Goal: Check status: Check status

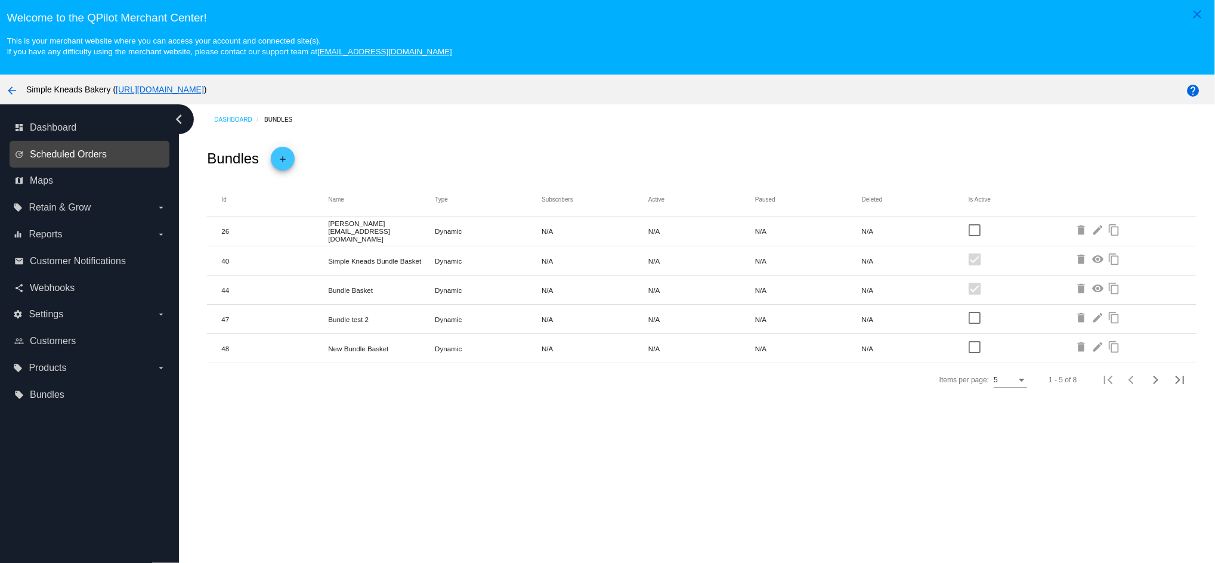
click at [64, 156] on span "Scheduled Orders" at bounding box center [68, 154] width 77 height 11
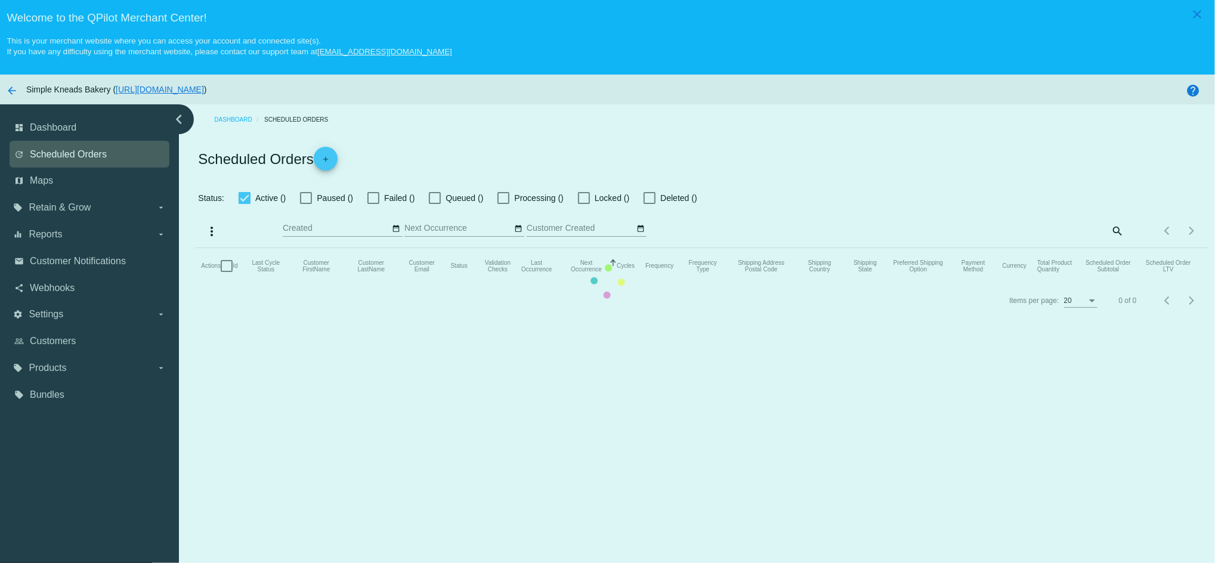
checkbox input "true"
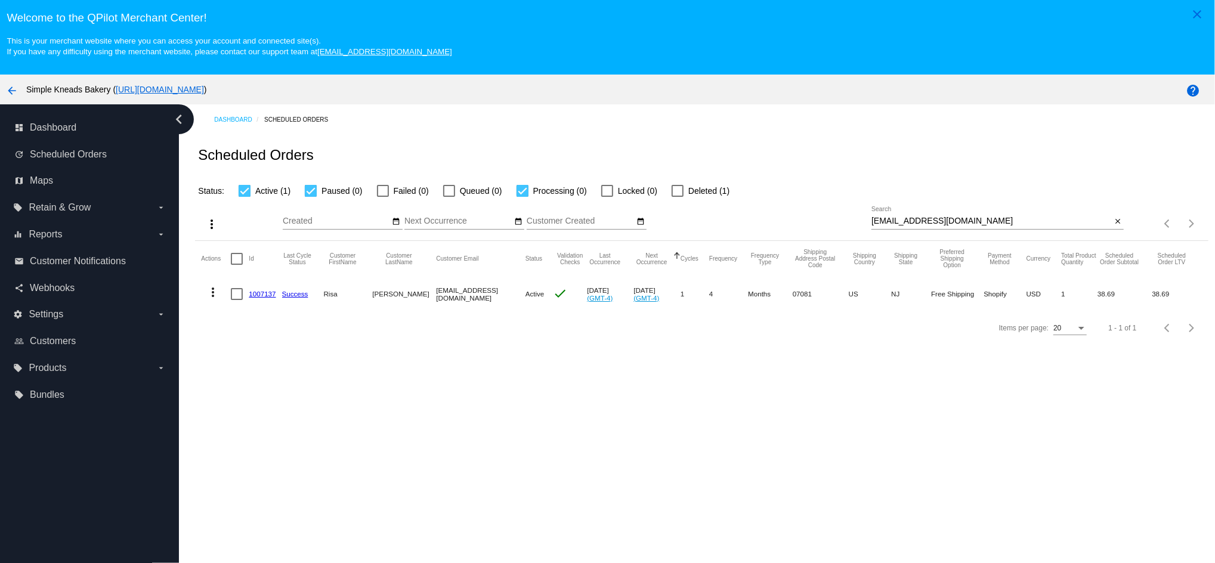
click at [946, 220] on input "[EMAIL_ADDRESS][DOMAIN_NAME]" at bounding box center [991, 221] width 240 height 10
paste input "windin88"
type input "[EMAIL_ADDRESS][DOMAIN_NAME]"
click at [254, 298] on link "1001534" at bounding box center [262, 294] width 27 height 8
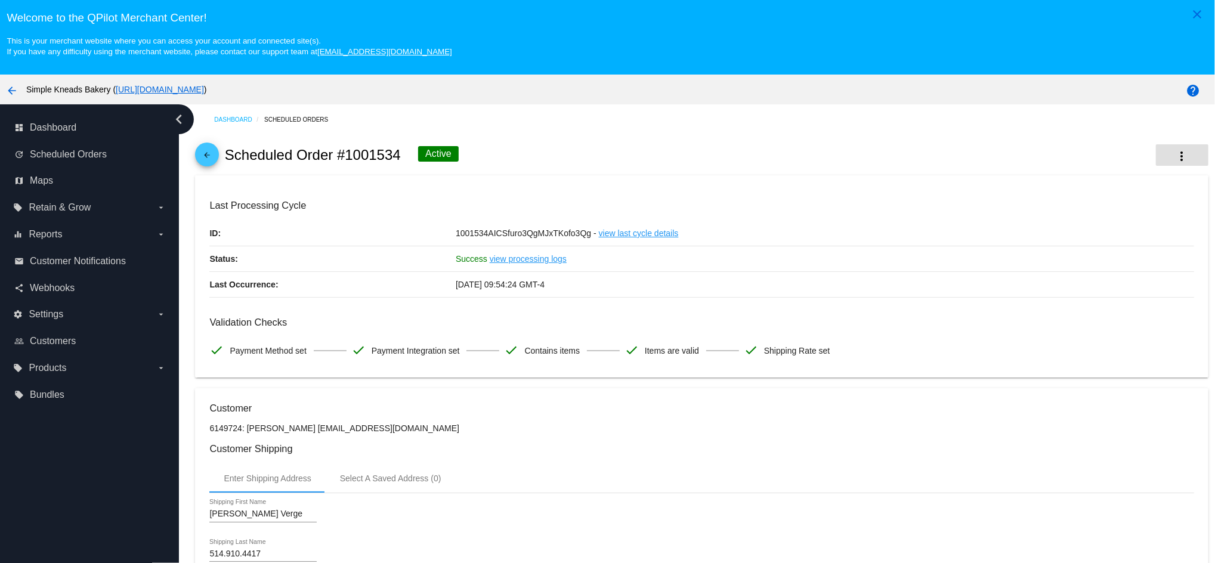
click at [1175, 151] on mat-icon "more_vert" at bounding box center [1182, 156] width 14 height 14
click at [1058, 172] on button "info View Event Logs" at bounding box center [1100, 165] width 167 height 29
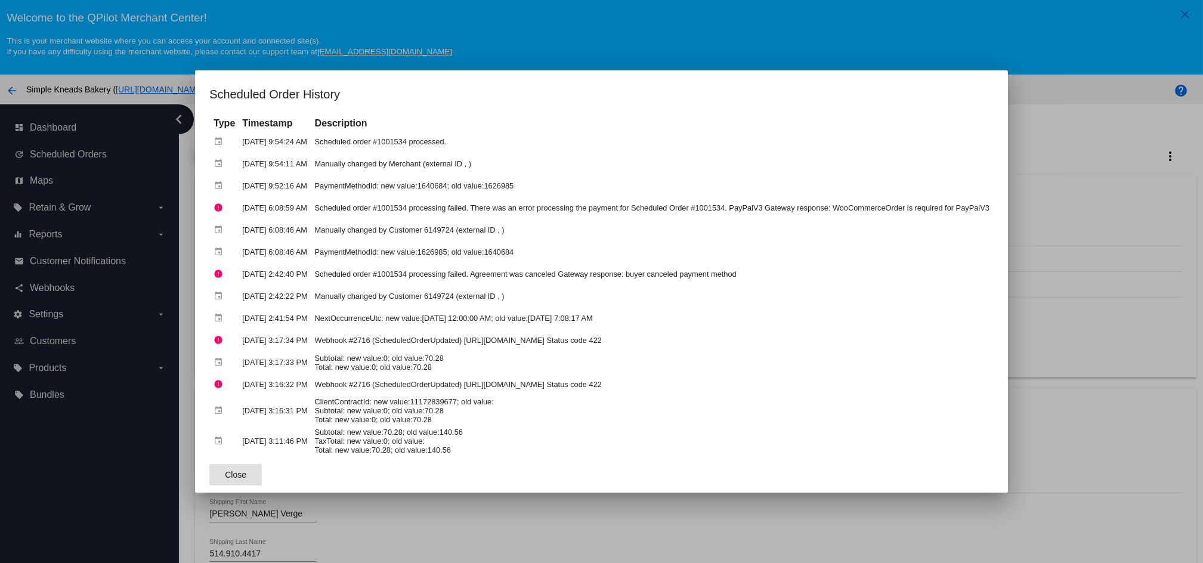
click at [397, 194] on td "PaymentMethodId: new value:1640684; old value:1626985" at bounding box center [652, 185] width 680 height 21
drag, startPoint x: 398, startPoint y: 194, endPoint x: 370, endPoint y: 207, distance: 30.4
click at [370, 207] on td "Scheduled order #1001534 processing failed. There was an error processing the p…" at bounding box center [652, 207] width 680 height 21
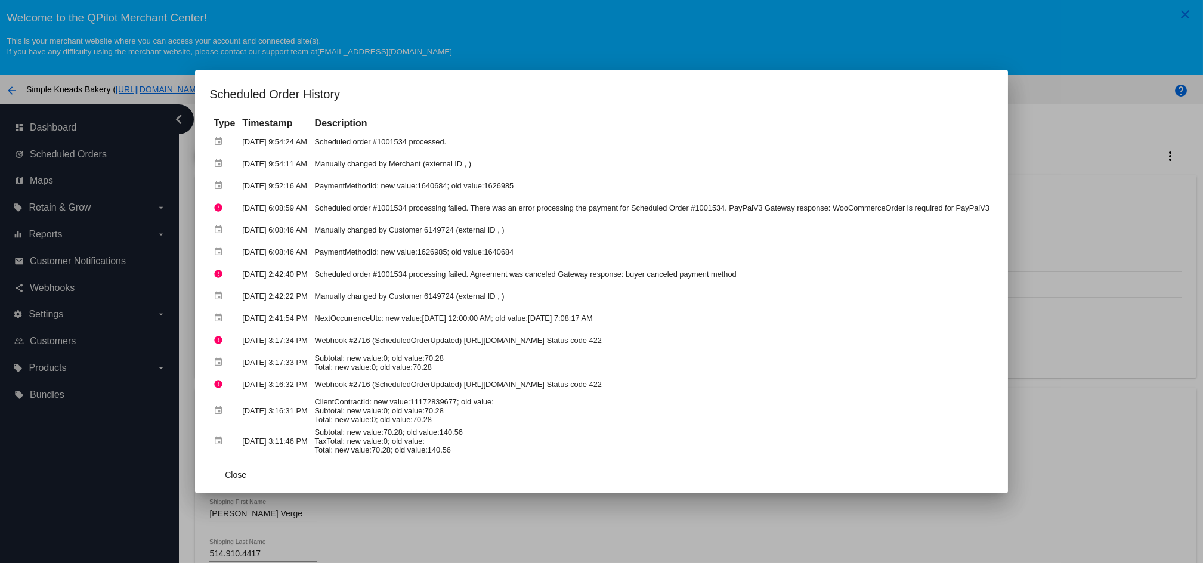
click at [370, 207] on td "Scheduled order #1001534 processing failed. There was an error processing the p…" at bounding box center [652, 207] width 680 height 21
copy tbody "Scheduled order #1001534 processing failed. There was an error processing the p…"
click at [255, 207] on td "[DATE] 6:08:59 AM" at bounding box center [274, 207] width 71 height 21
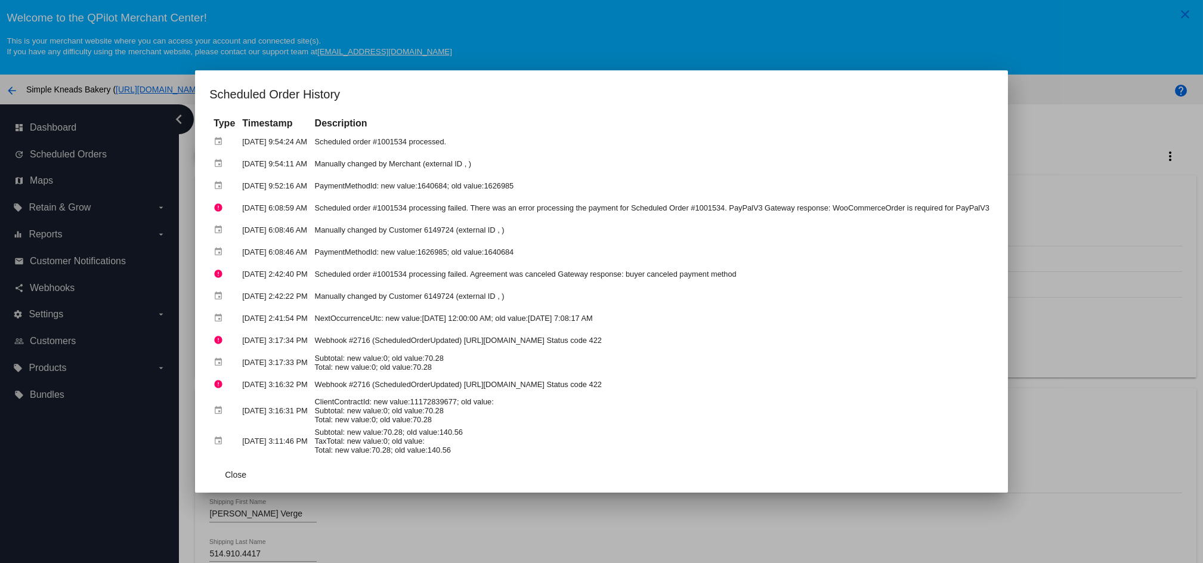
click at [255, 207] on td "[DATE] 6:08:59 AM" at bounding box center [274, 207] width 71 height 21
copy tr "[DATE] 6:08:59 AM"
click at [401, 148] on td "Scheduled order #1001534 processed." at bounding box center [652, 141] width 680 height 21
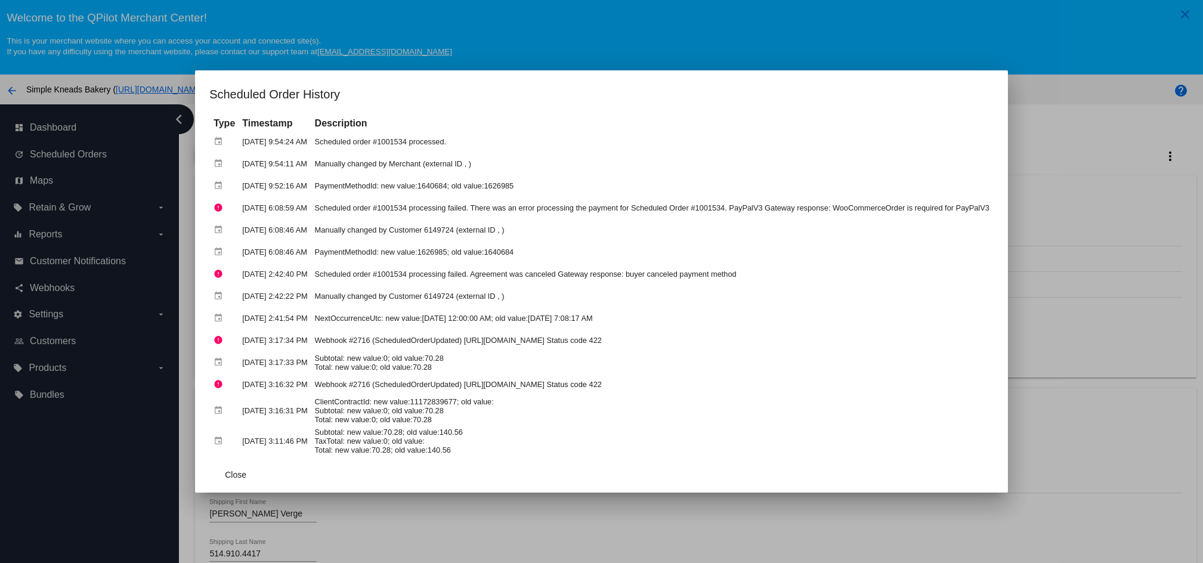
copy tbody "Scheduled order #1001534 processed."
click at [288, 144] on td "[DATE] 9:54:24 AM" at bounding box center [274, 141] width 71 height 21
copy tr "[DATE] 9:54:24 AM"
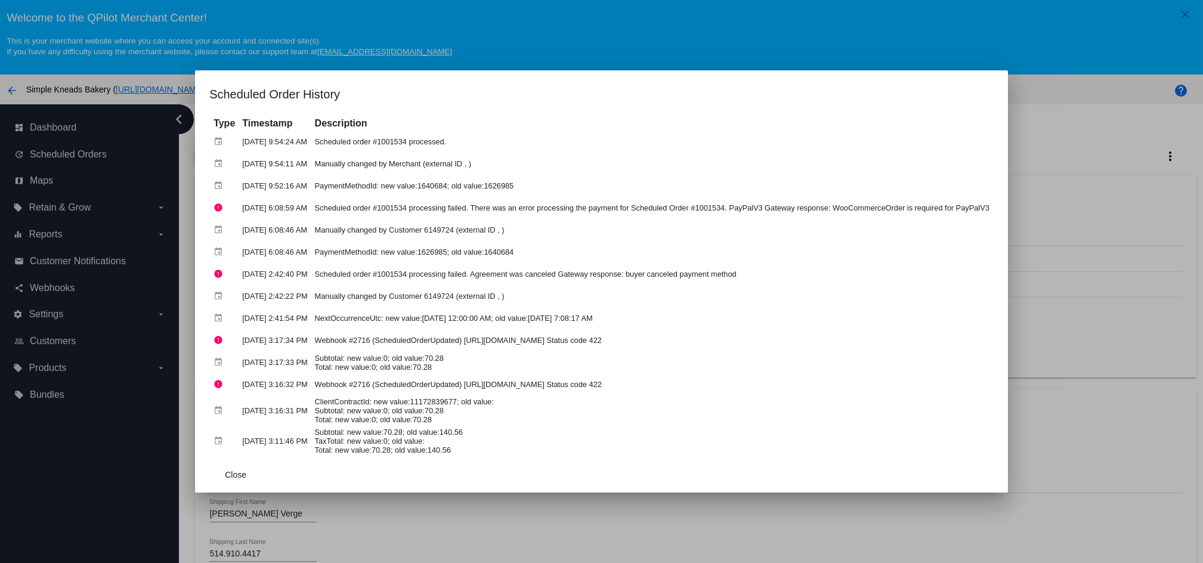
click at [367, 170] on td "Manually changed by Merchant (external ID , )" at bounding box center [652, 163] width 680 height 21
drag, startPoint x: 367, startPoint y: 170, endPoint x: 250, endPoint y: 157, distance: 118.1
click at [250, 157] on td "[DATE] 9:54:11 AM" at bounding box center [274, 163] width 71 height 21
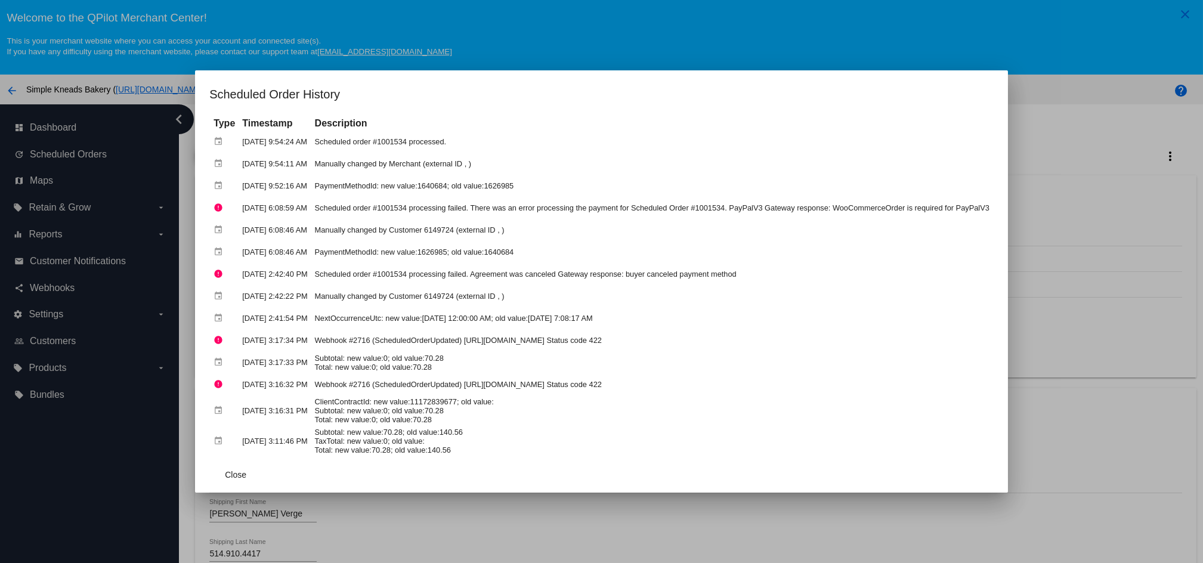
click at [250, 157] on td "[DATE] 9:54:11 AM" at bounding box center [274, 163] width 71 height 21
